Goal: Task Accomplishment & Management: Complete application form

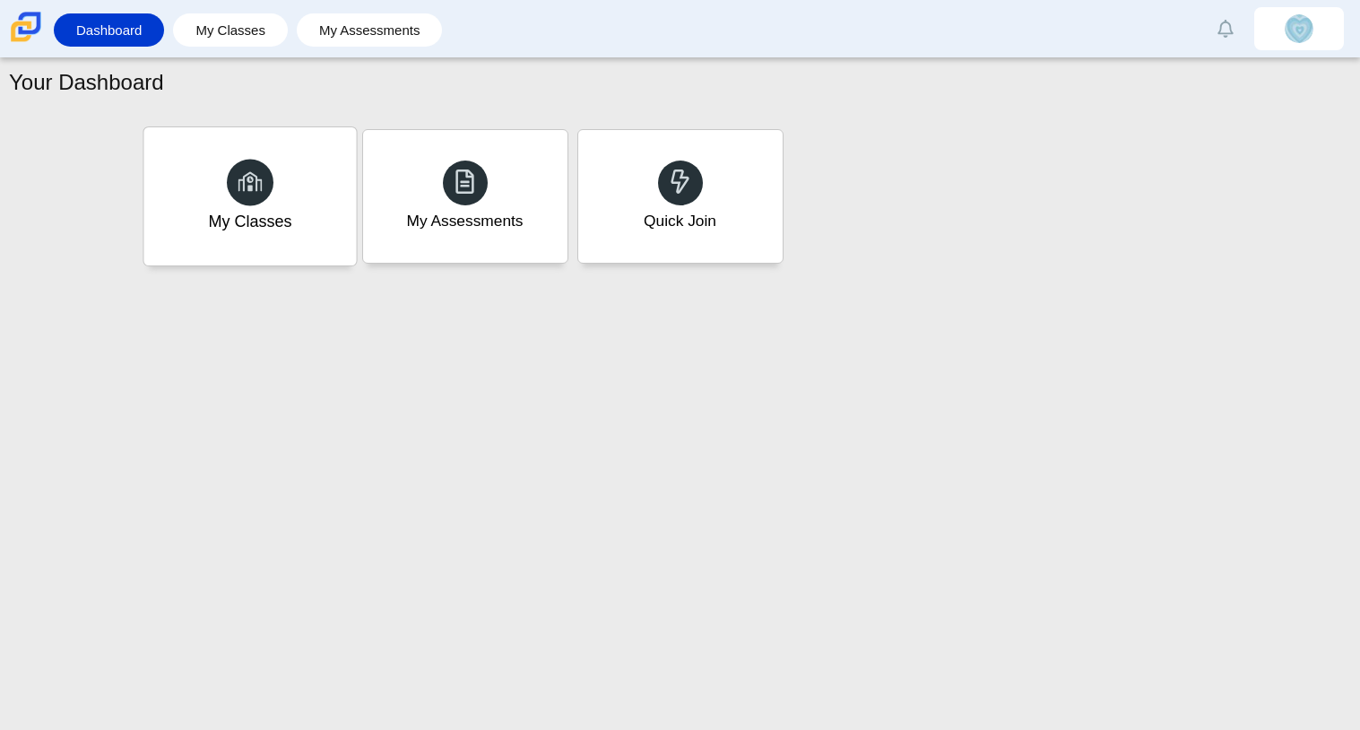
click at [281, 194] on div "My Classes" at bounding box center [249, 196] width 213 height 138
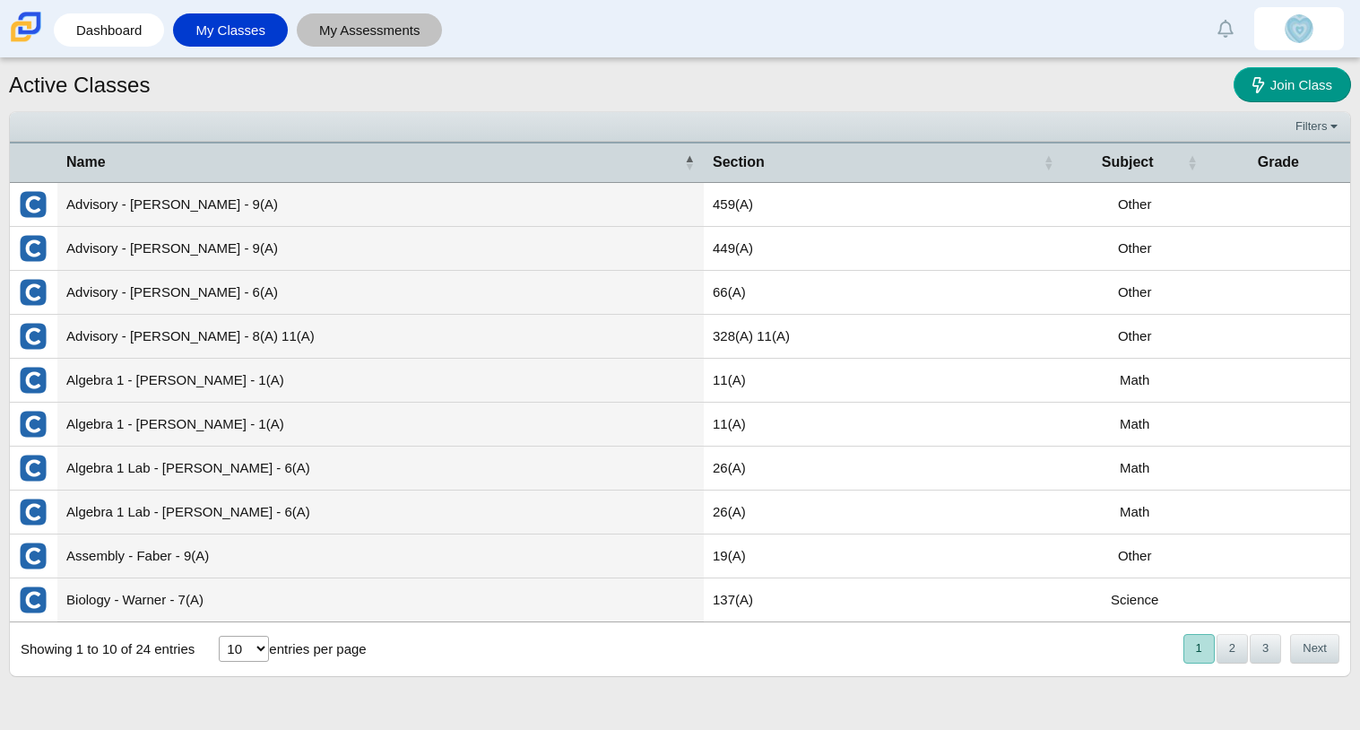
click at [343, 39] on link "My Assessments" at bounding box center [370, 29] width 128 height 33
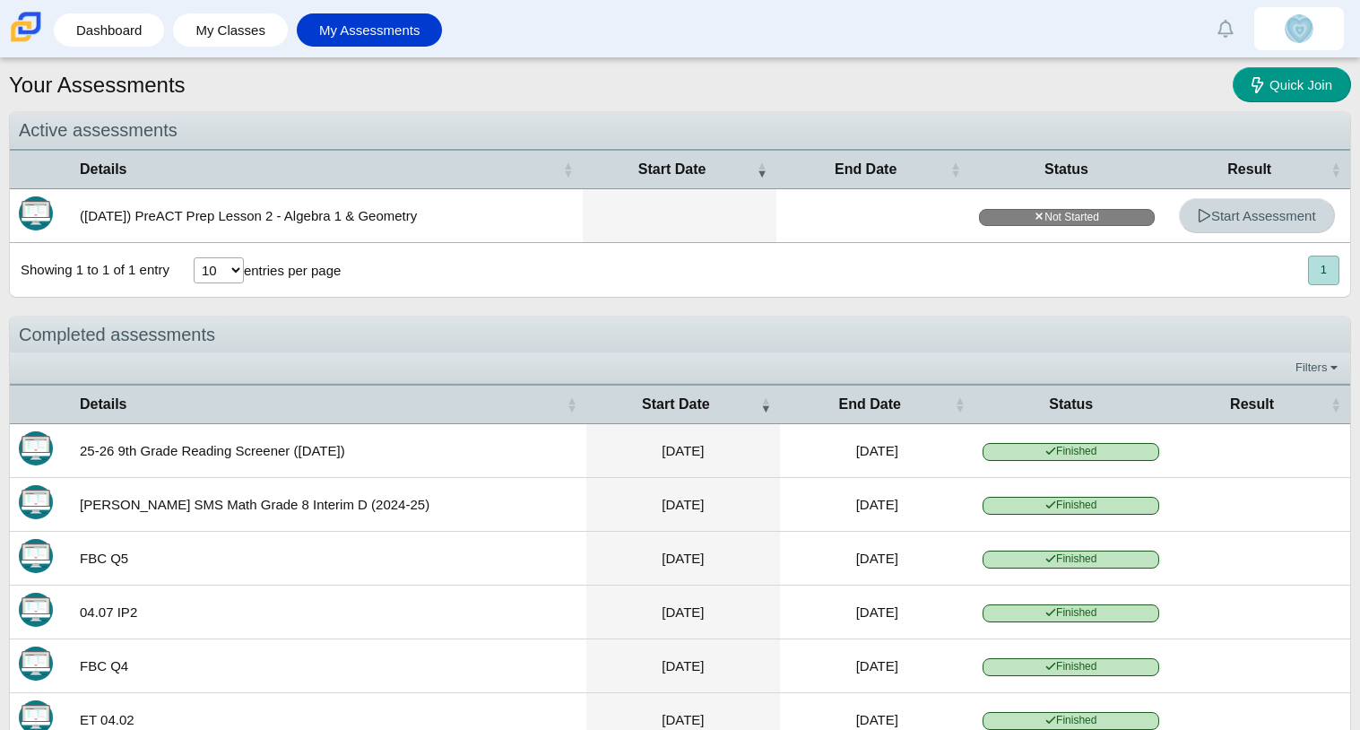
click at [1251, 205] on link "Start Assessment" at bounding box center [1257, 215] width 156 height 35
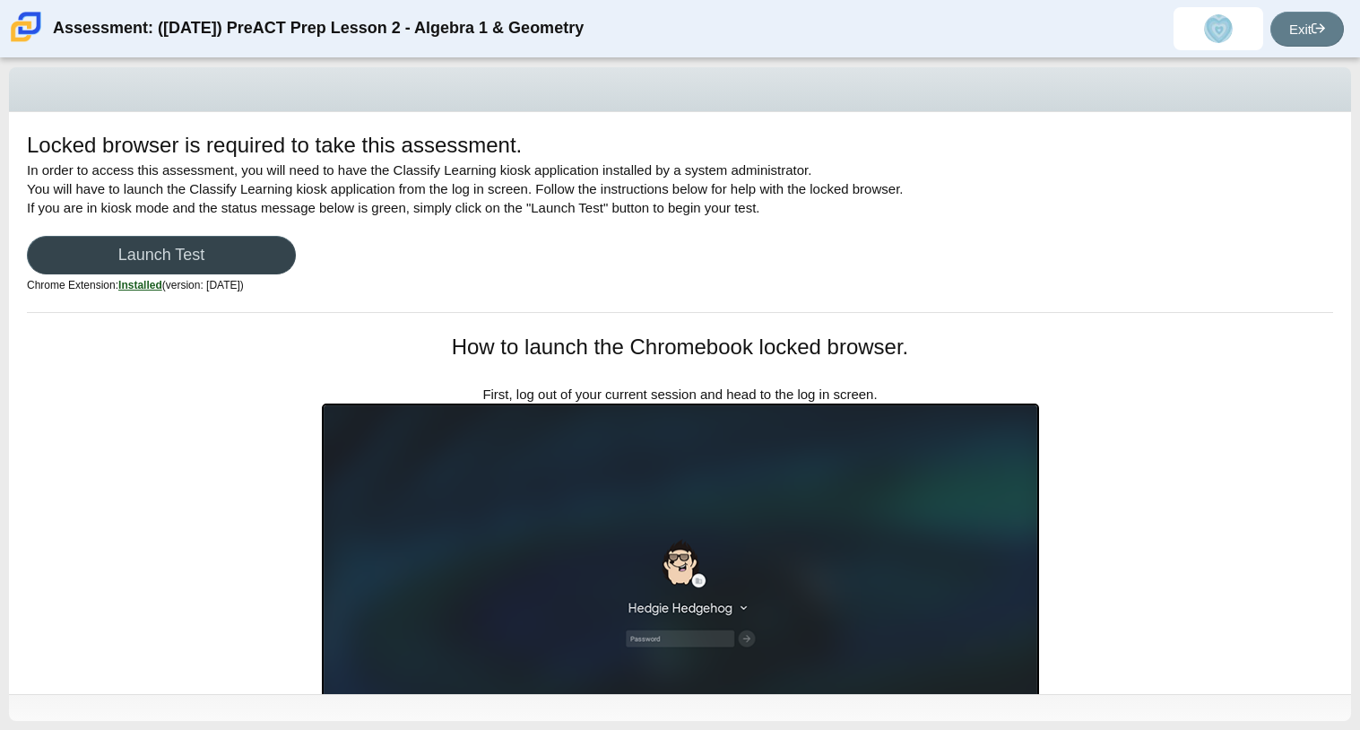
click at [155, 246] on link "Launch Test" at bounding box center [161, 255] width 269 height 39
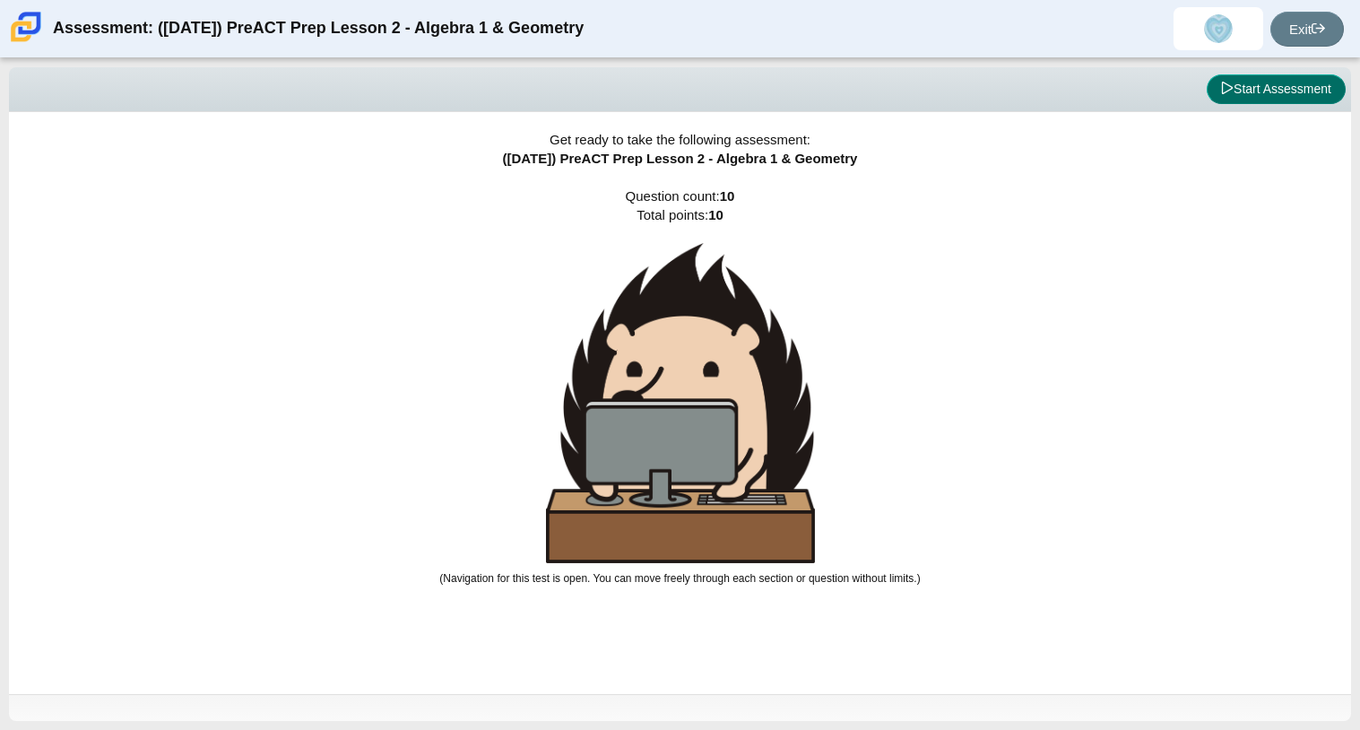
click at [1308, 83] on button "Start Assessment" at bounding box center [1276, 89] width 139 height 30
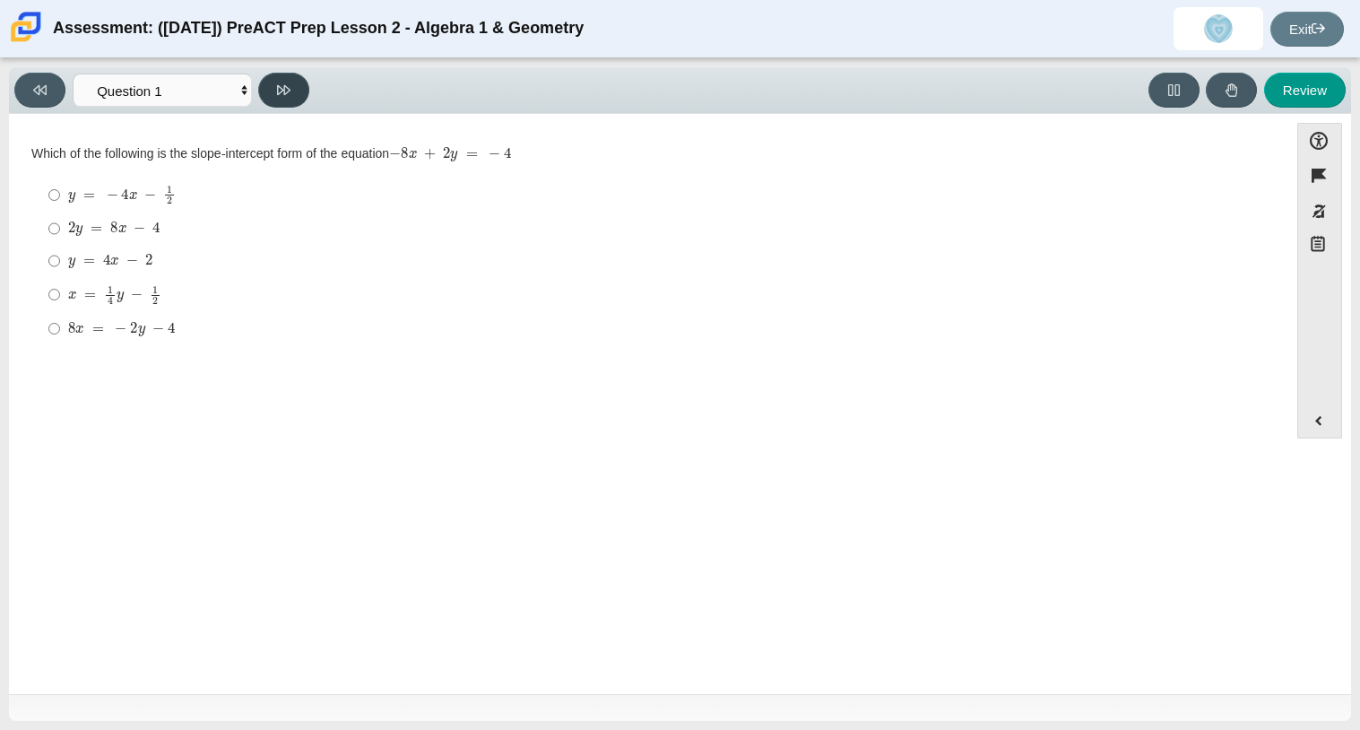
click at [283, 80] on button at bounding box center [283, 90] width 51 height 35
select select "ed62e223-81bd-4cbf-ab48-ab975844bd1f"
